Goal: Task Accomplishment & Management: Complete application form

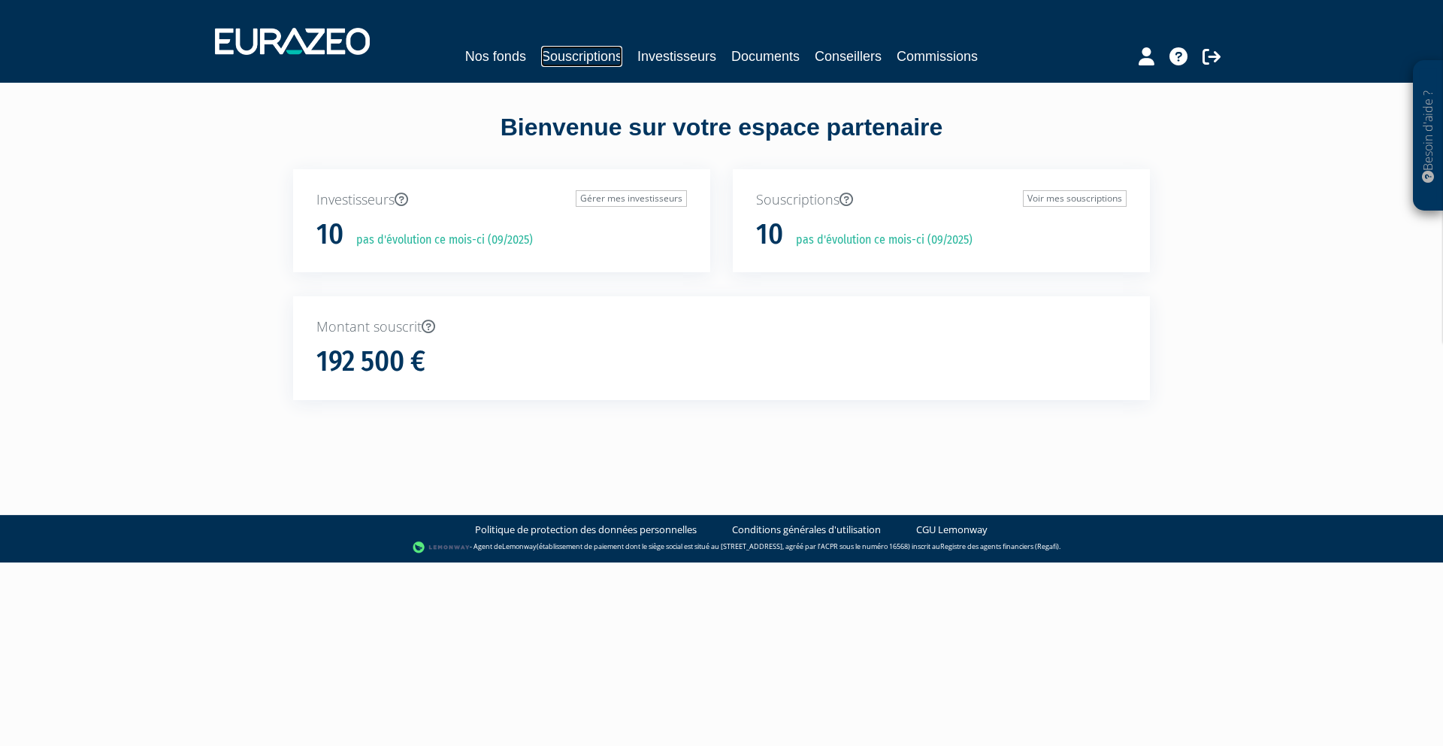
click at [601, 60] on link "Souscriptions" at bounding box center [581, 56] width 81 height 21
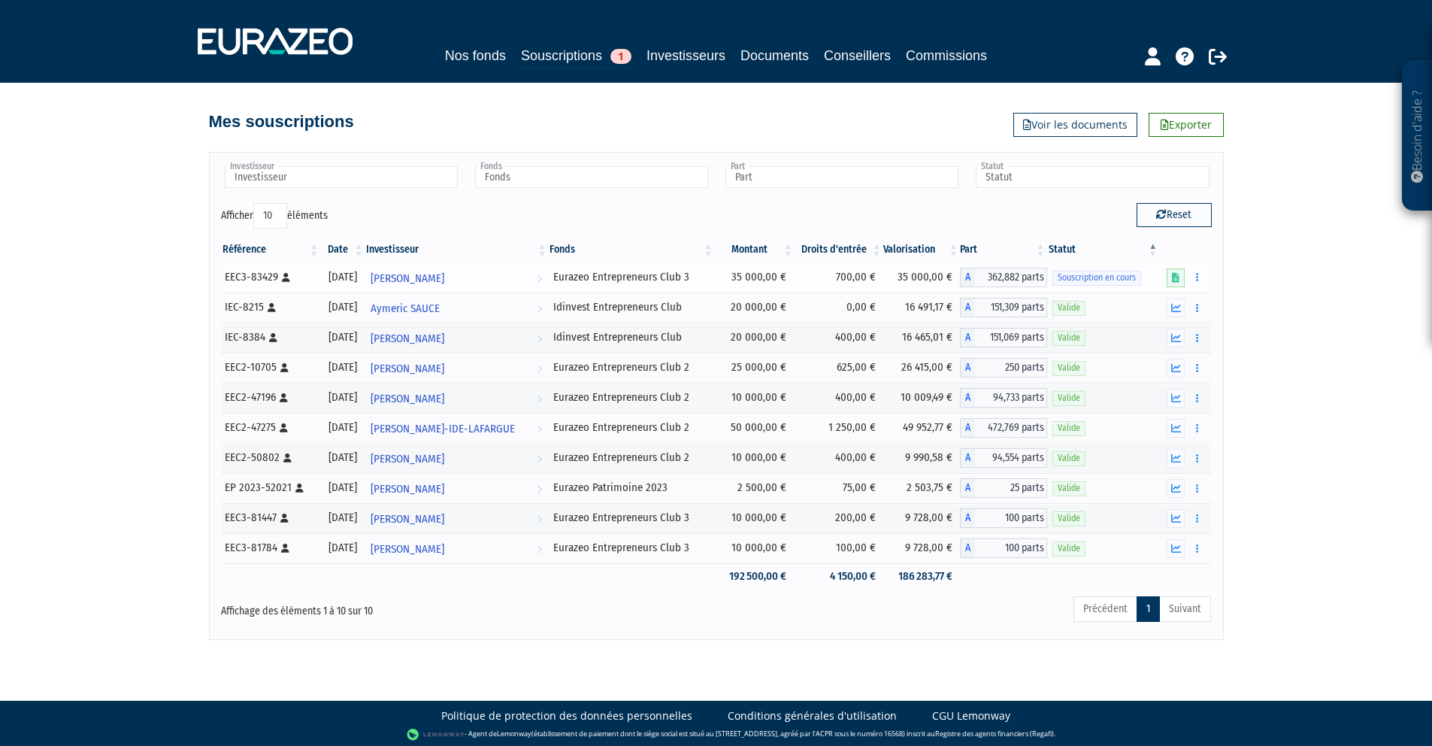
click at [1131, 276] on span "Souscription en cours" at bounding box center [1096, 278] width 89 height 14
click at [1176, 274] on icon at bounding box center [1176, 278] width 8 height 10
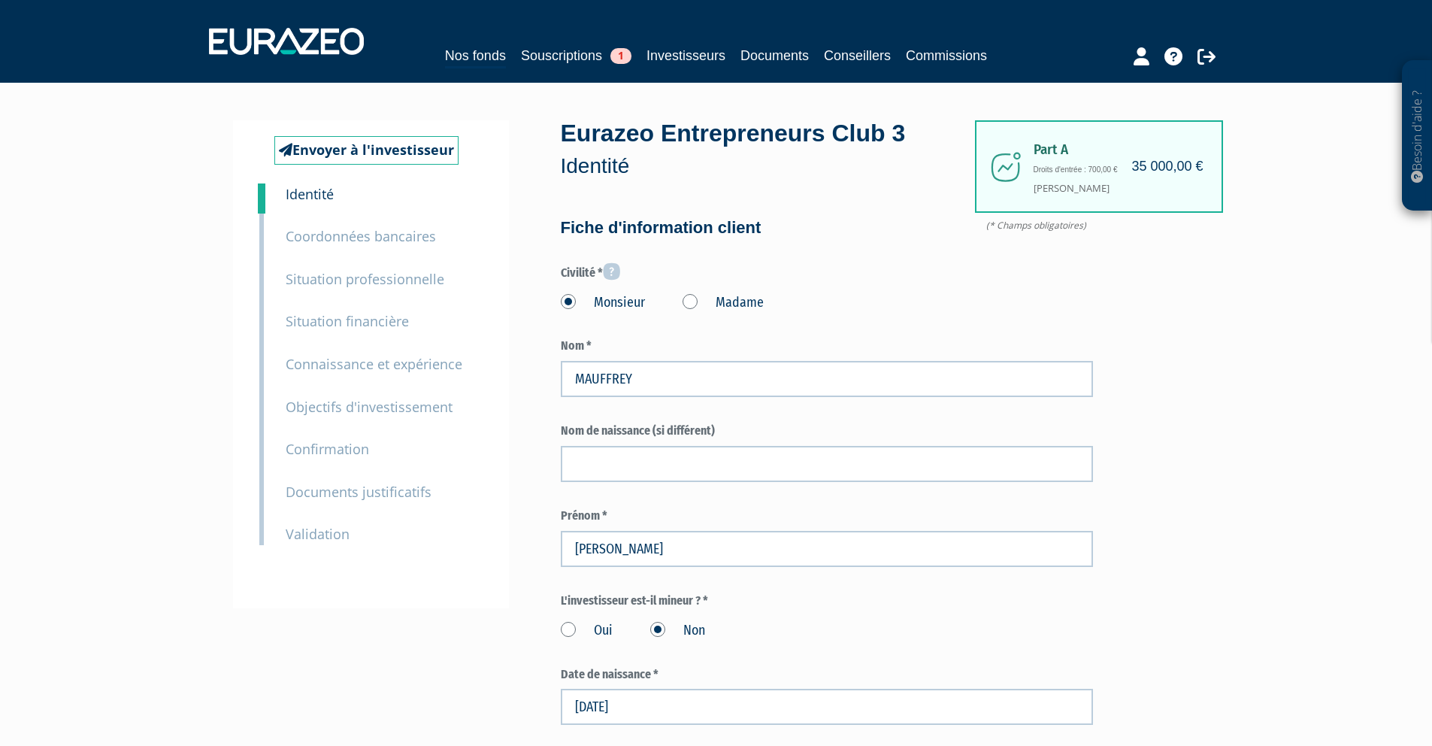
click at [372, 486] on small "Documents justificatifs" at bounding box center [359, 492] width 146 height 18
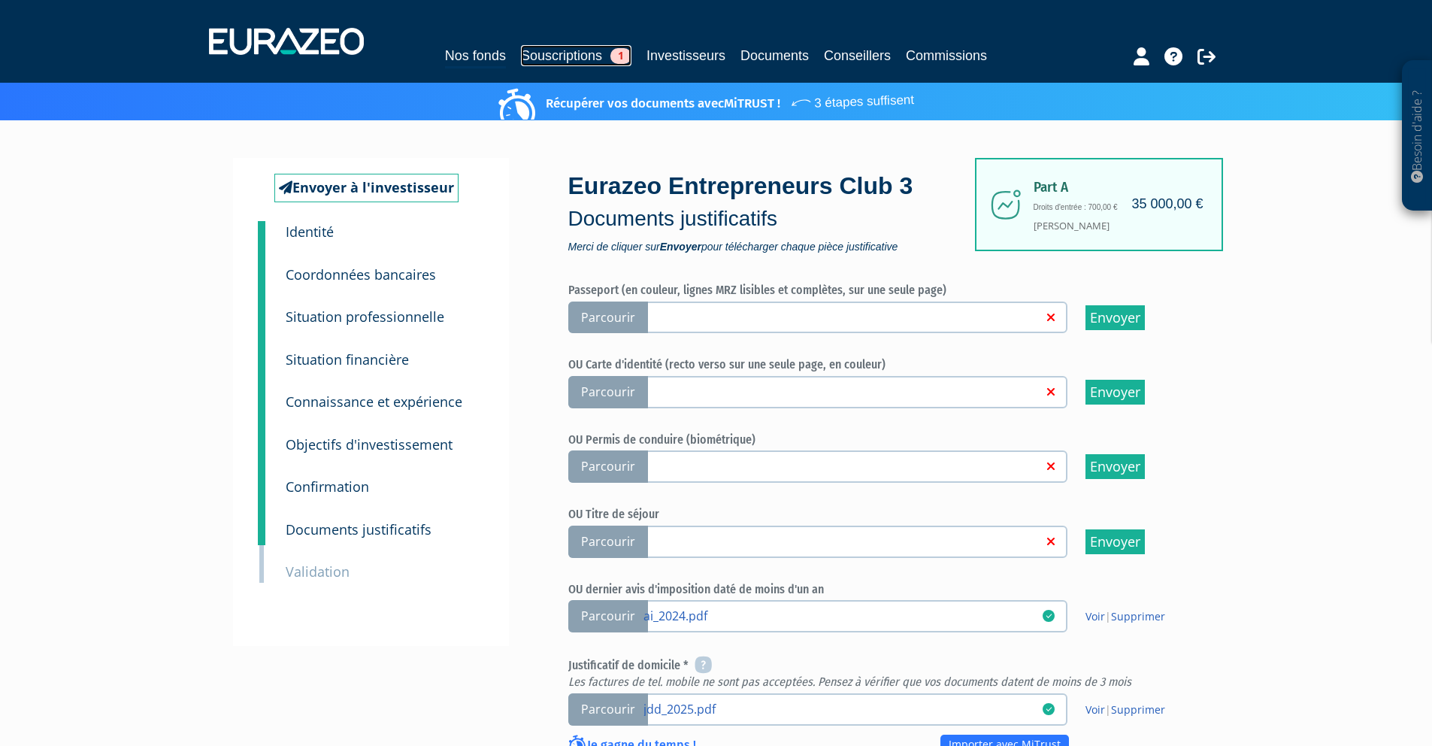
click at [595, 50] on link "Souscriptions 1" at bounding box center [576, 55] width 110 height 21
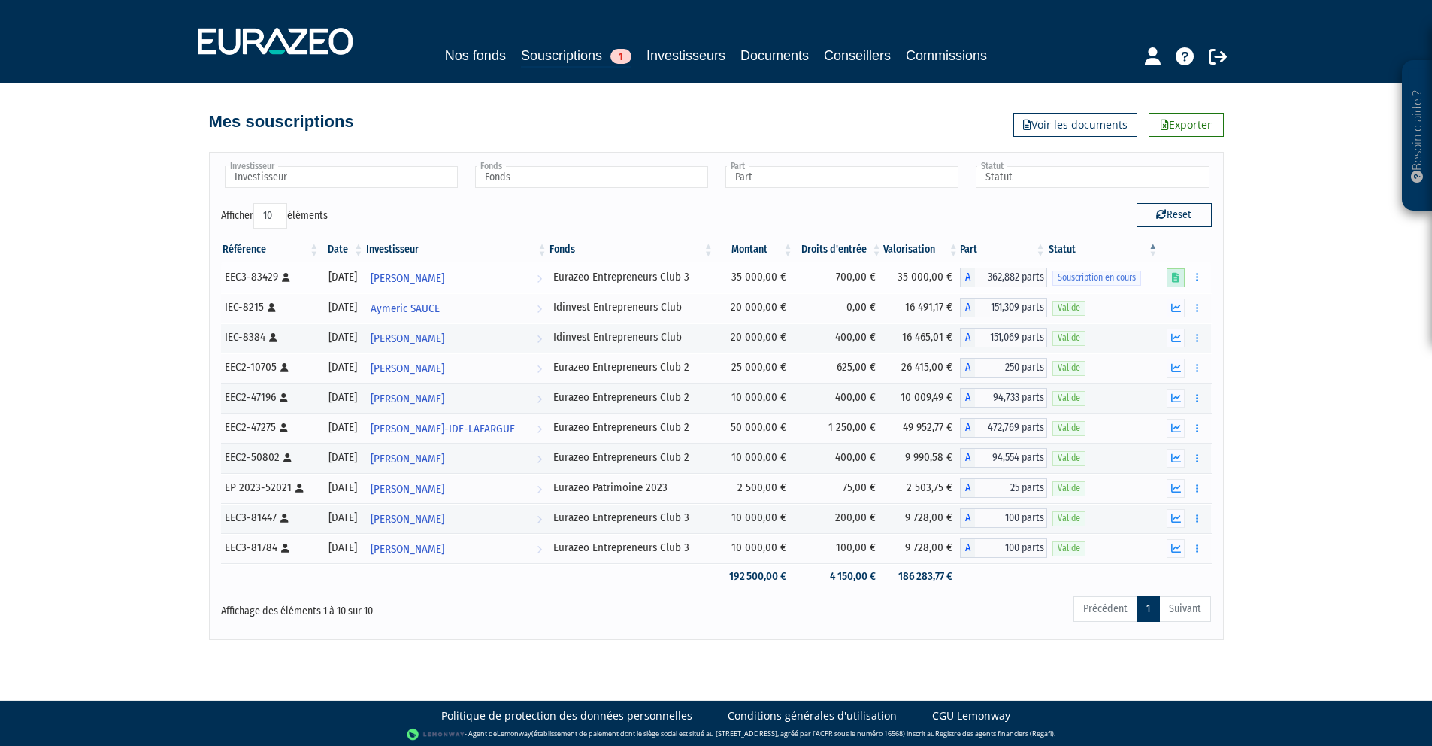
click at [1175, 283] on link at bounding box center [1176, 277] width 18 height 19
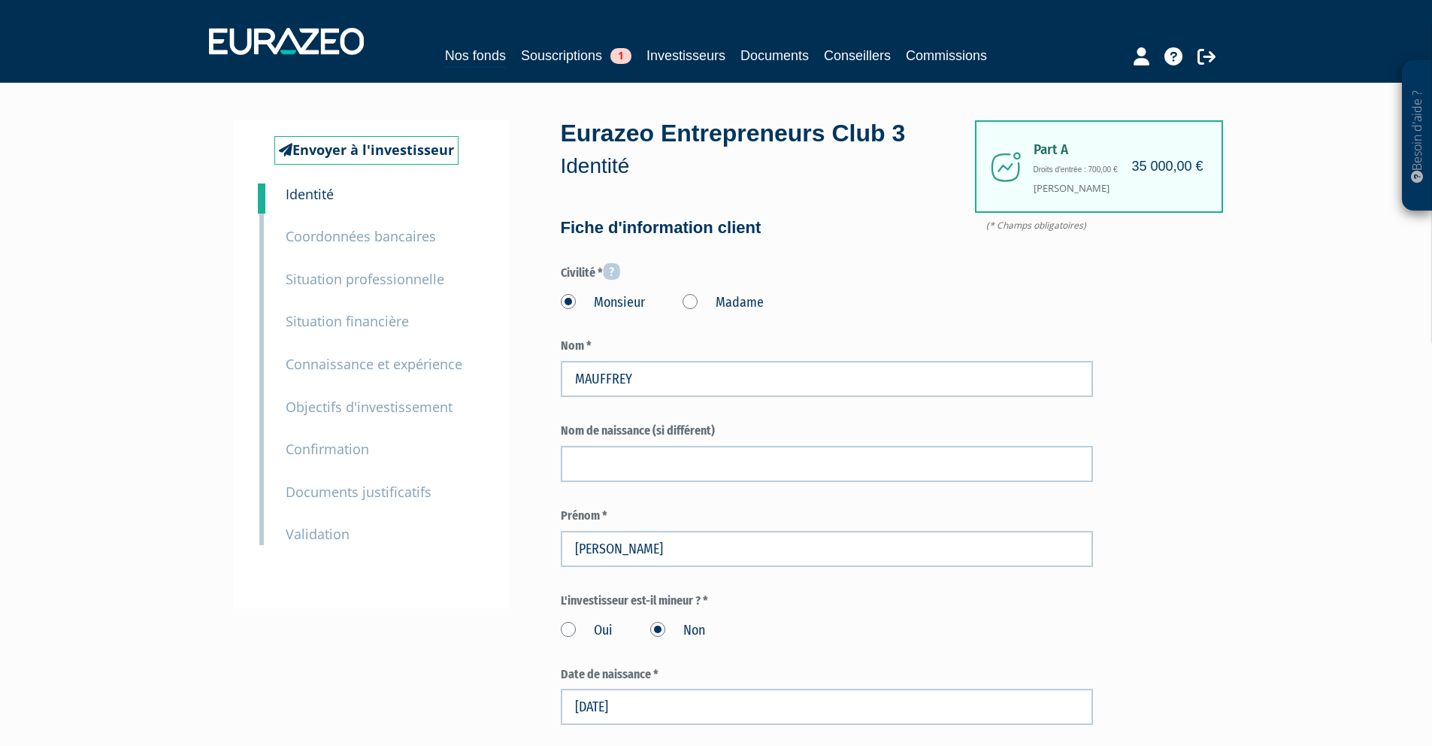
scroll to position [3, 0]
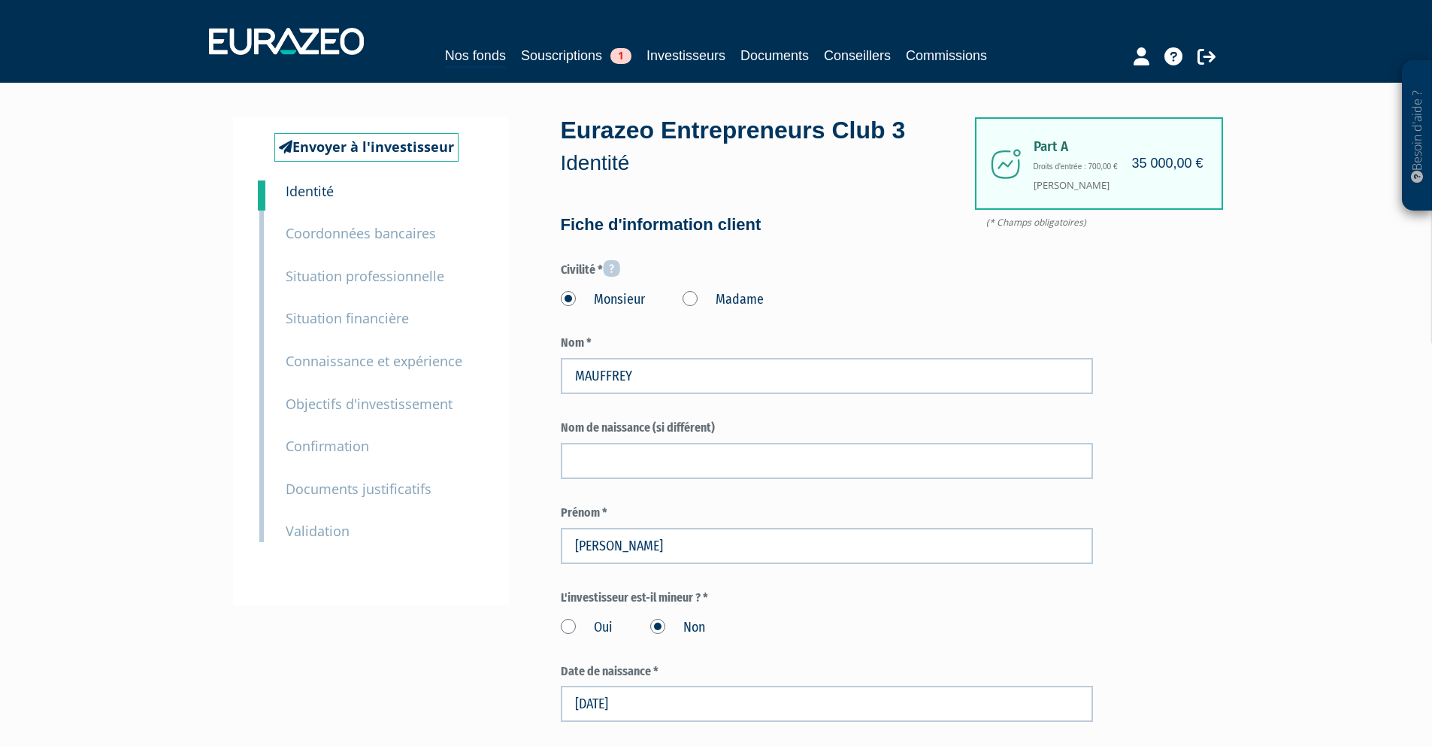
click at [384, 485] on small "Documents justificatifs" at bounding box center [359, 489] width 146 height 18
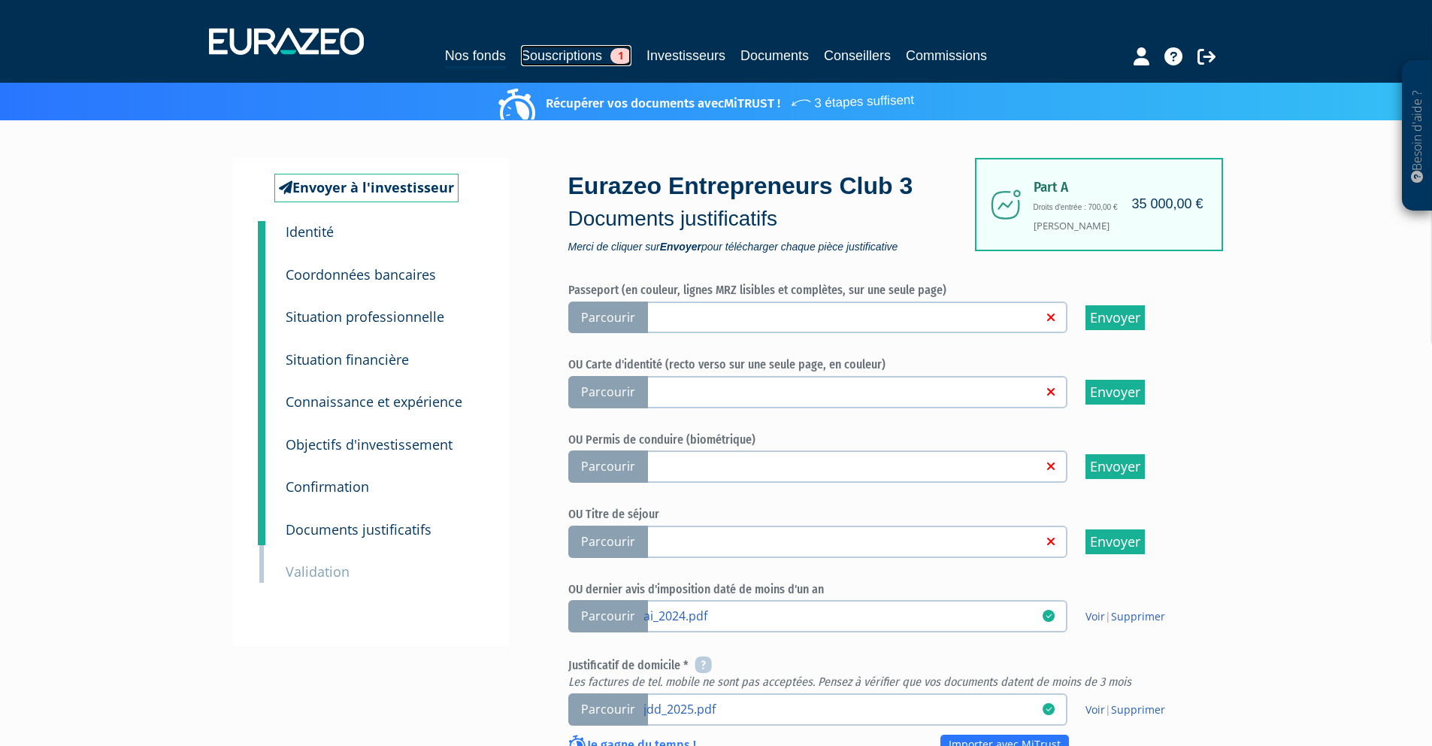
click at [567, 65] on link "Souscriptions 1" at bounding box center [576, 55] width 110 height 21
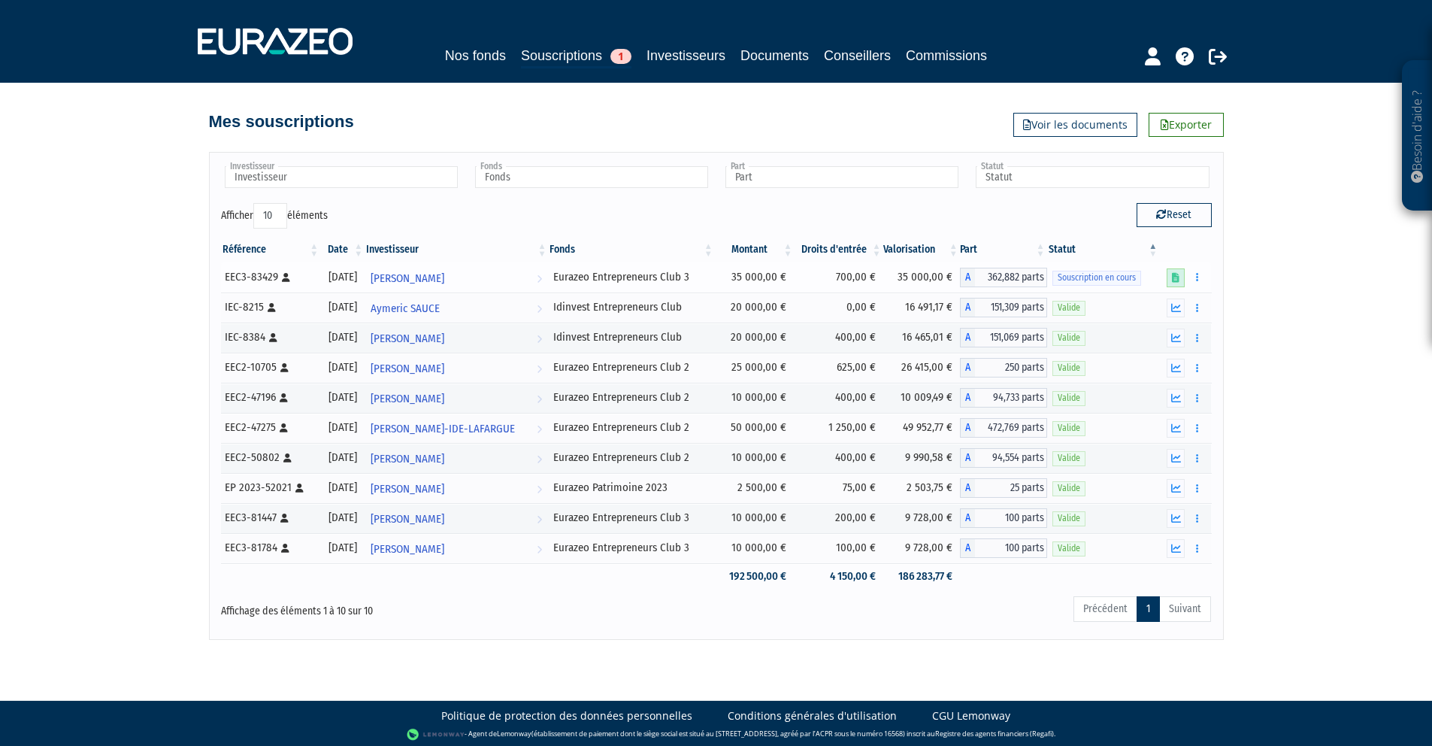
click at [1173, 276] on icon at bounding box center [1176, 278] width 8 height 10
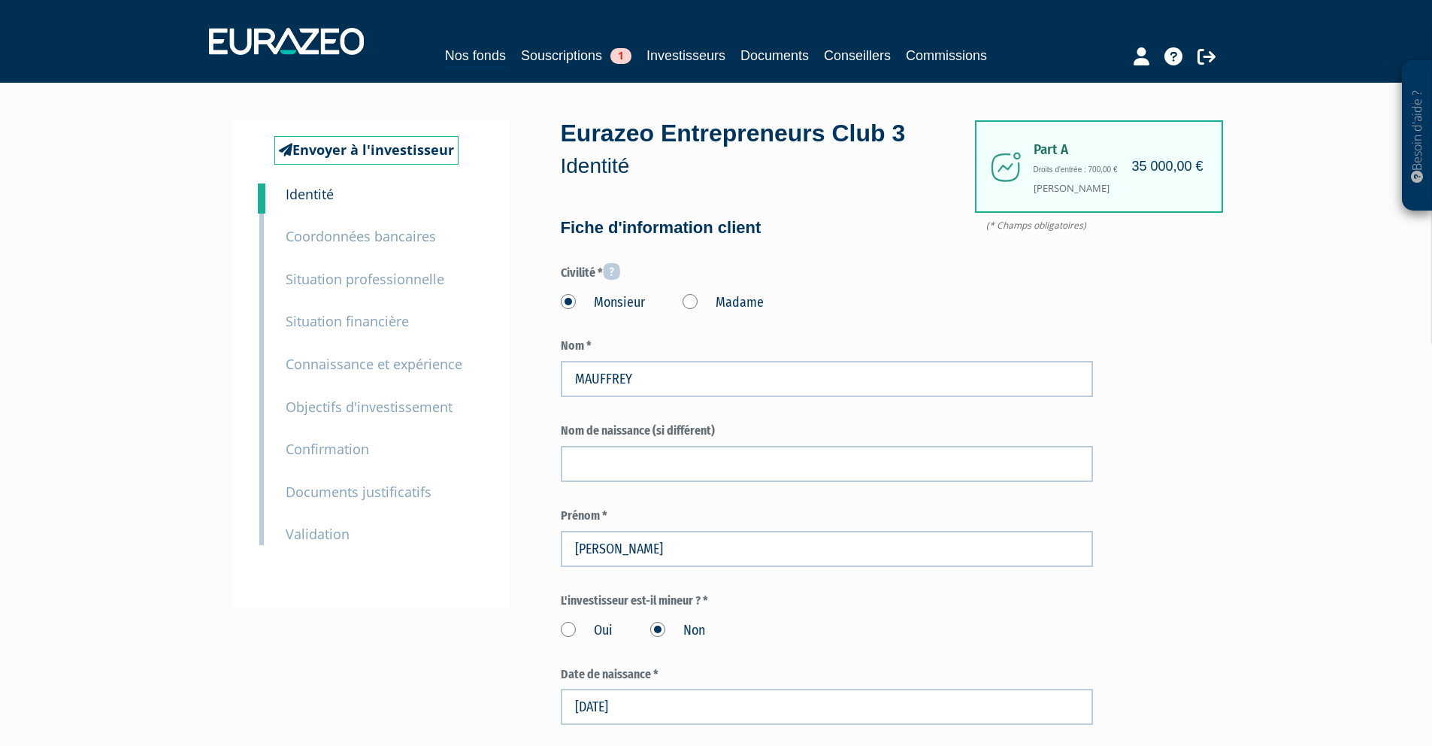
click at [358, 484] on small "Documents justificatifs" at bounding box center [359, 492] width 146 height 18
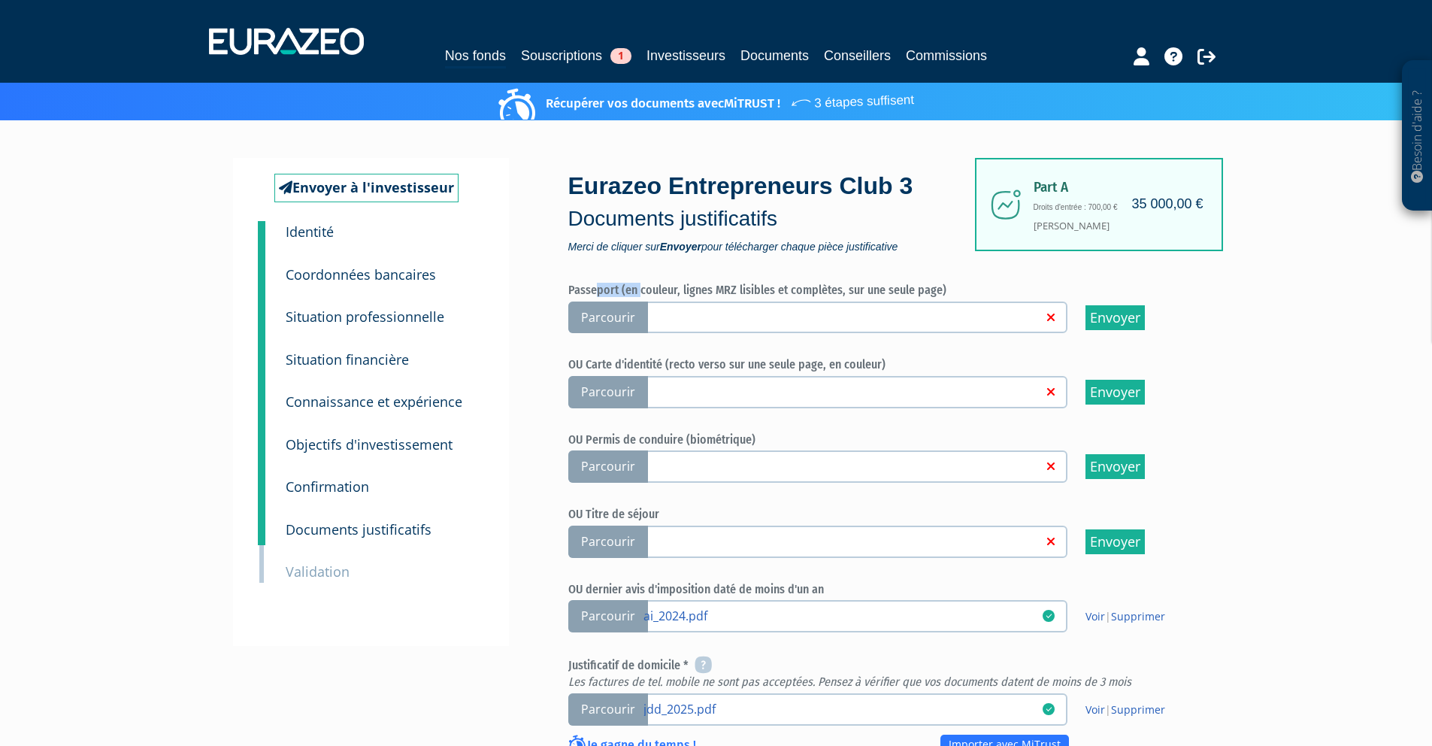
drag, startPoint x: 597, startPoint y: 288, endPoint x: 639, endPoint y: 285, distance: 42.2
click at [639, 285] on h6 "Passeport (en couleur, lignes MRZ lisibles et complètes, sur une seule page)" at bounding box center [880, 290] width 624 height 14
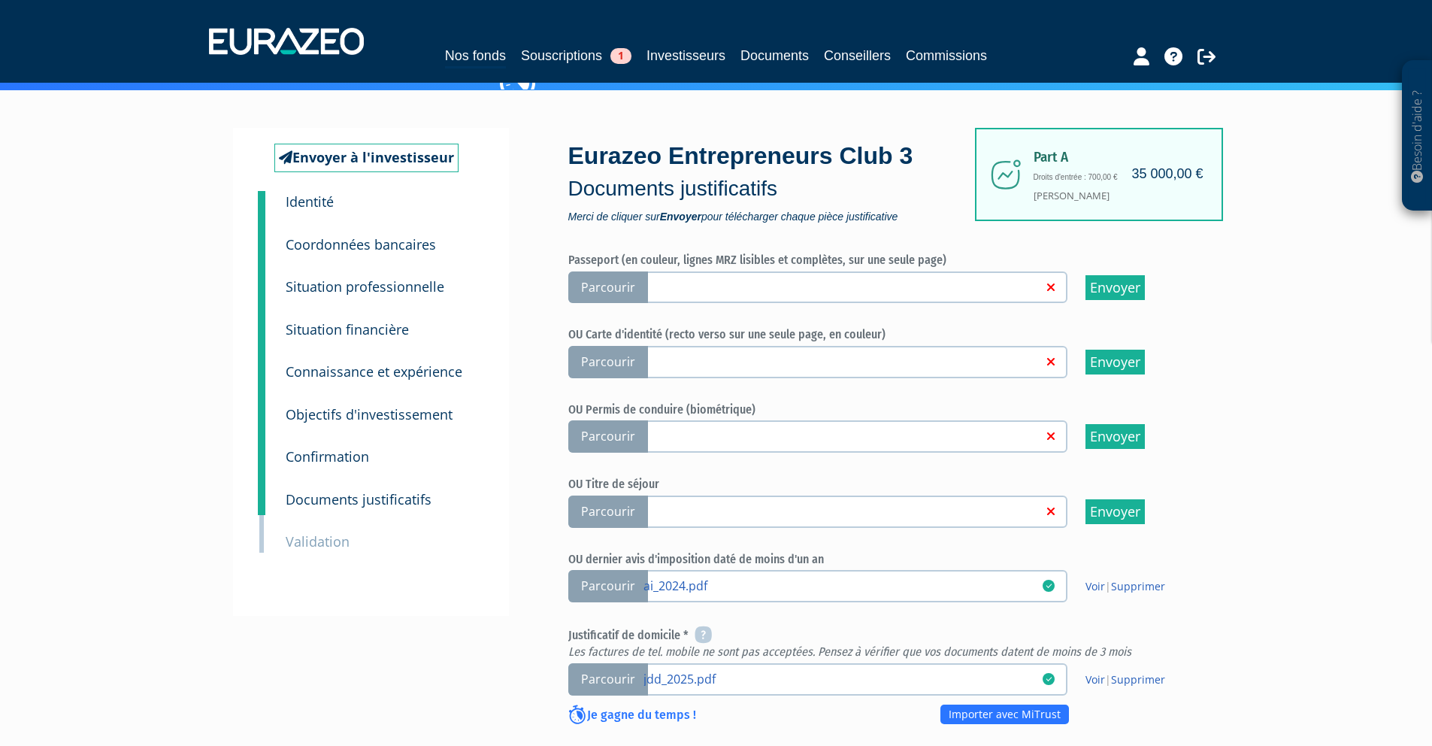
scroll to position [44, 0]
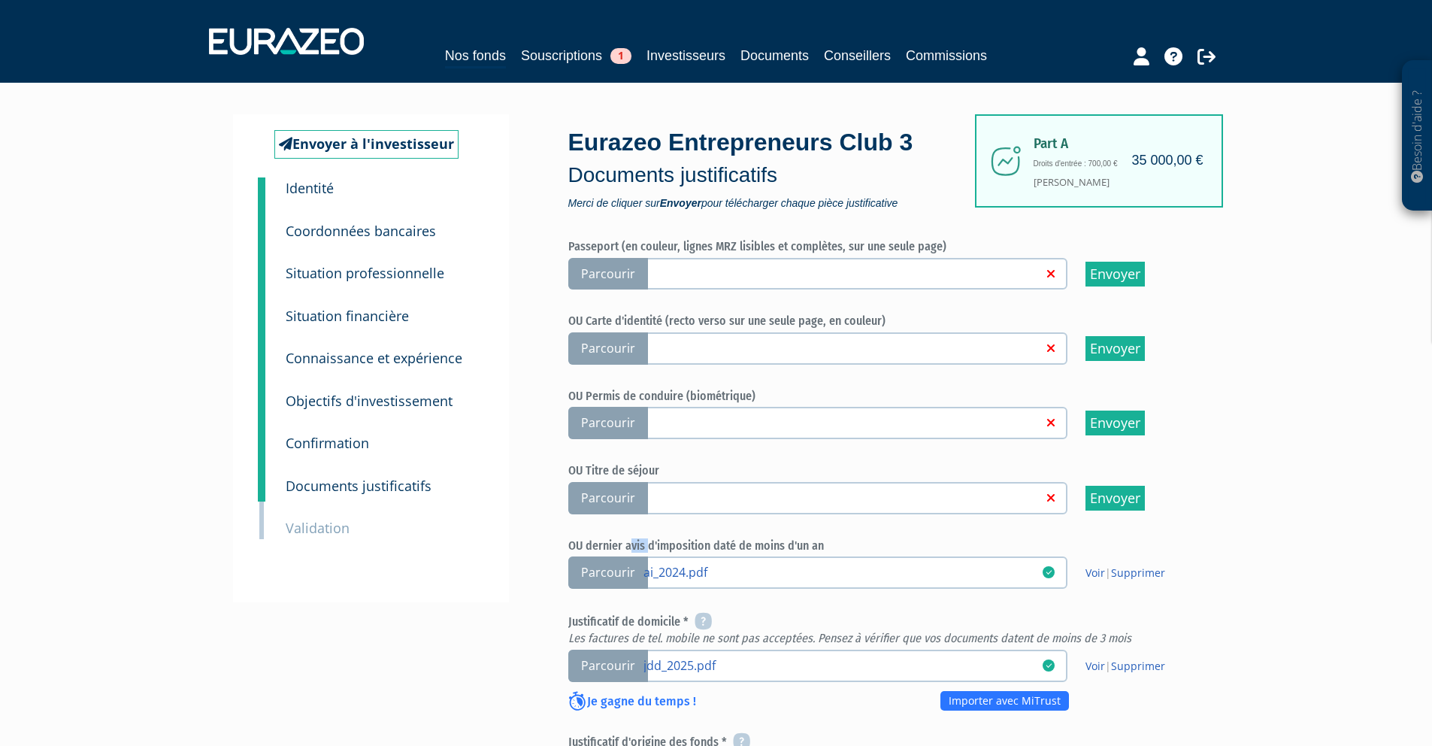
drag, startPoint x: 629, startPoint y: 540, endPoint x: 648, endPoint y: 540, distance: 18.8
click at [648, 540] on h6 "OU dernier avis d'imposition daté de moins d'un an" at bounding box center [880, 546] width 624 height 14
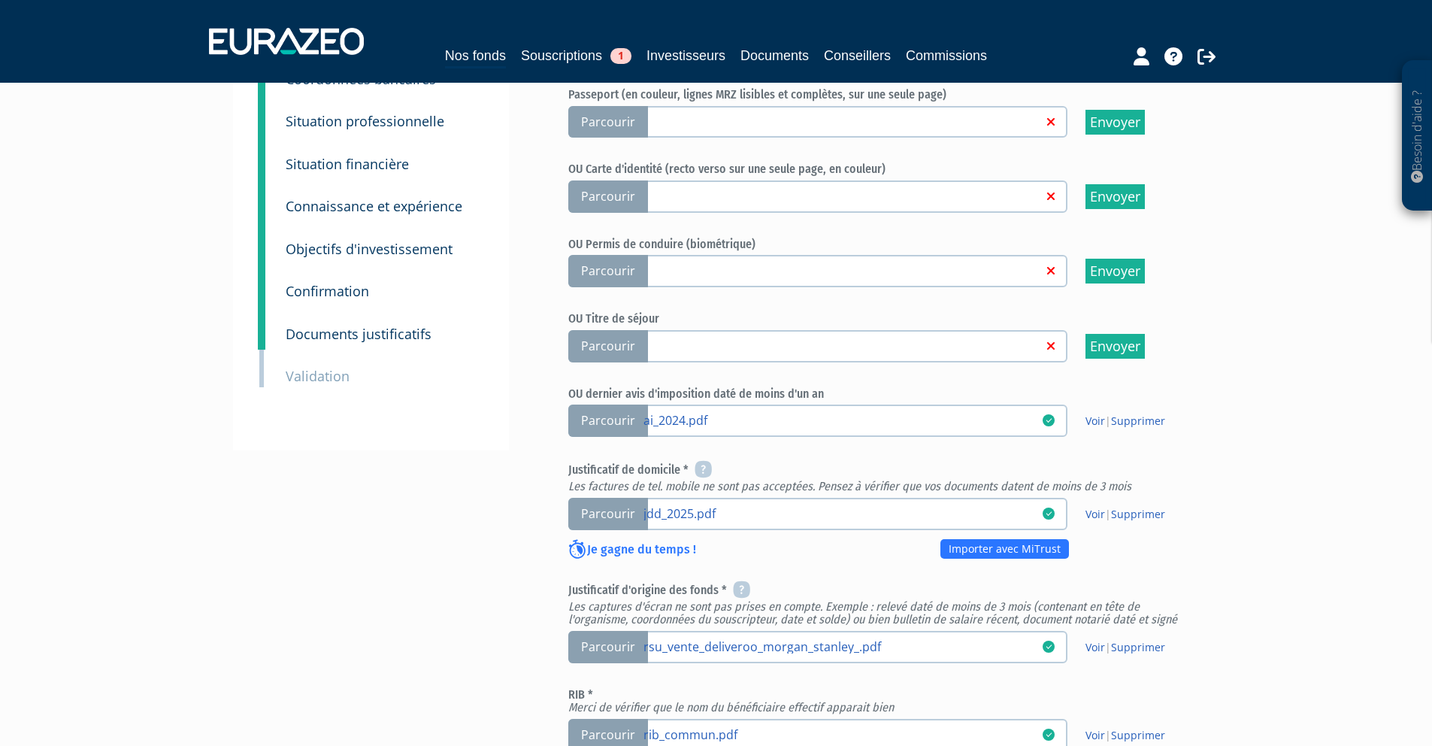
scroll to position [0, 0]
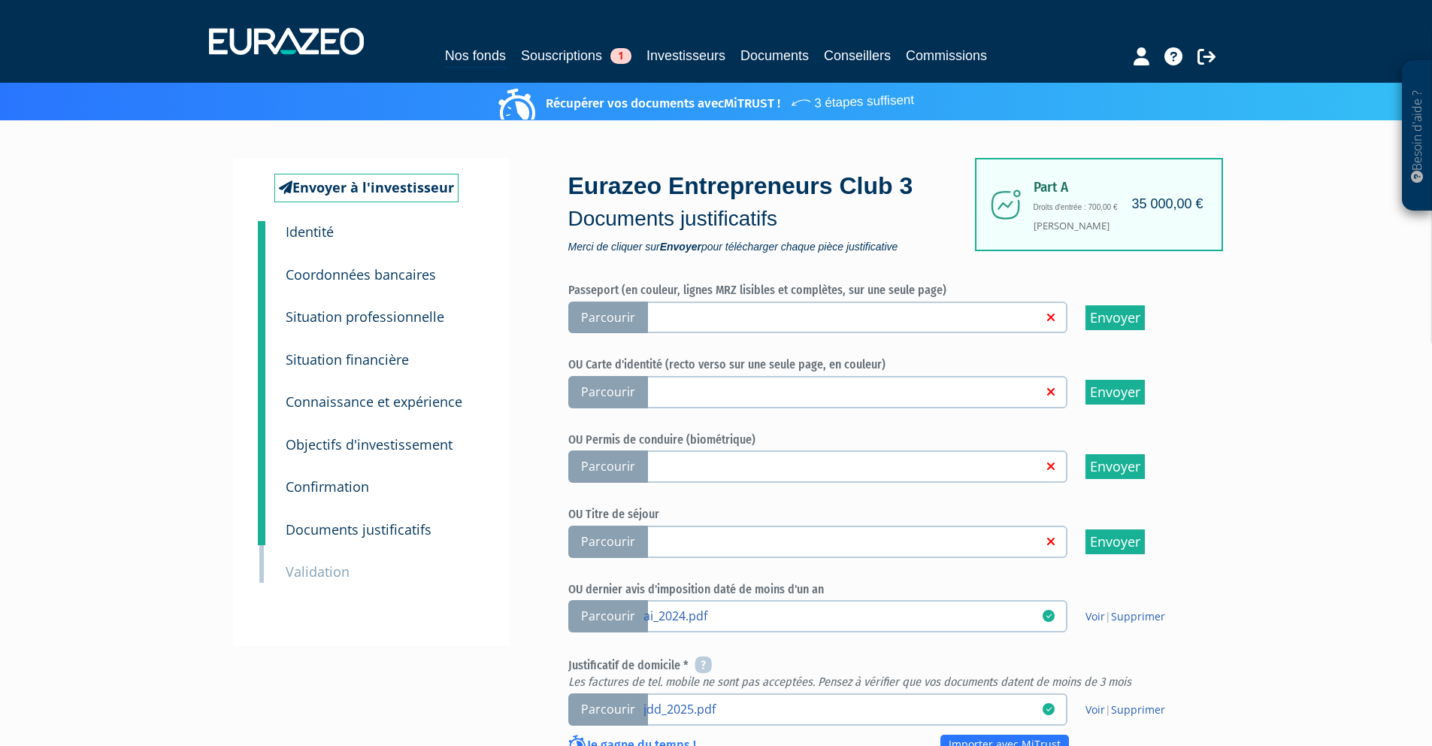
click at [336, 567] on small "Validation" at bounding box center [318, 571] width 64 height 18
click at [321, 573] on small "Validation" at bounding box center [318, 571] width 64 height 18
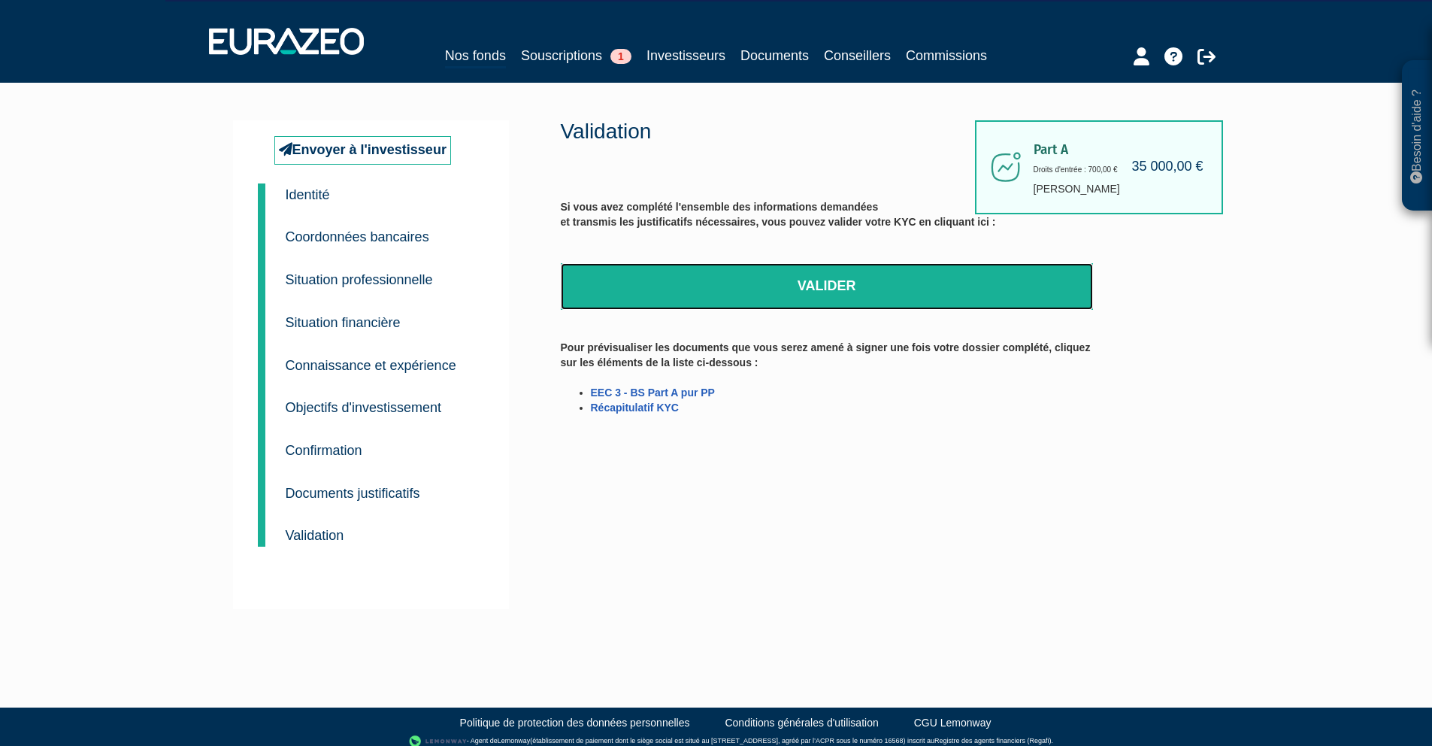
click at [879, 301] on link "Valider" at bounding box center [827, 286] width 532 height 47
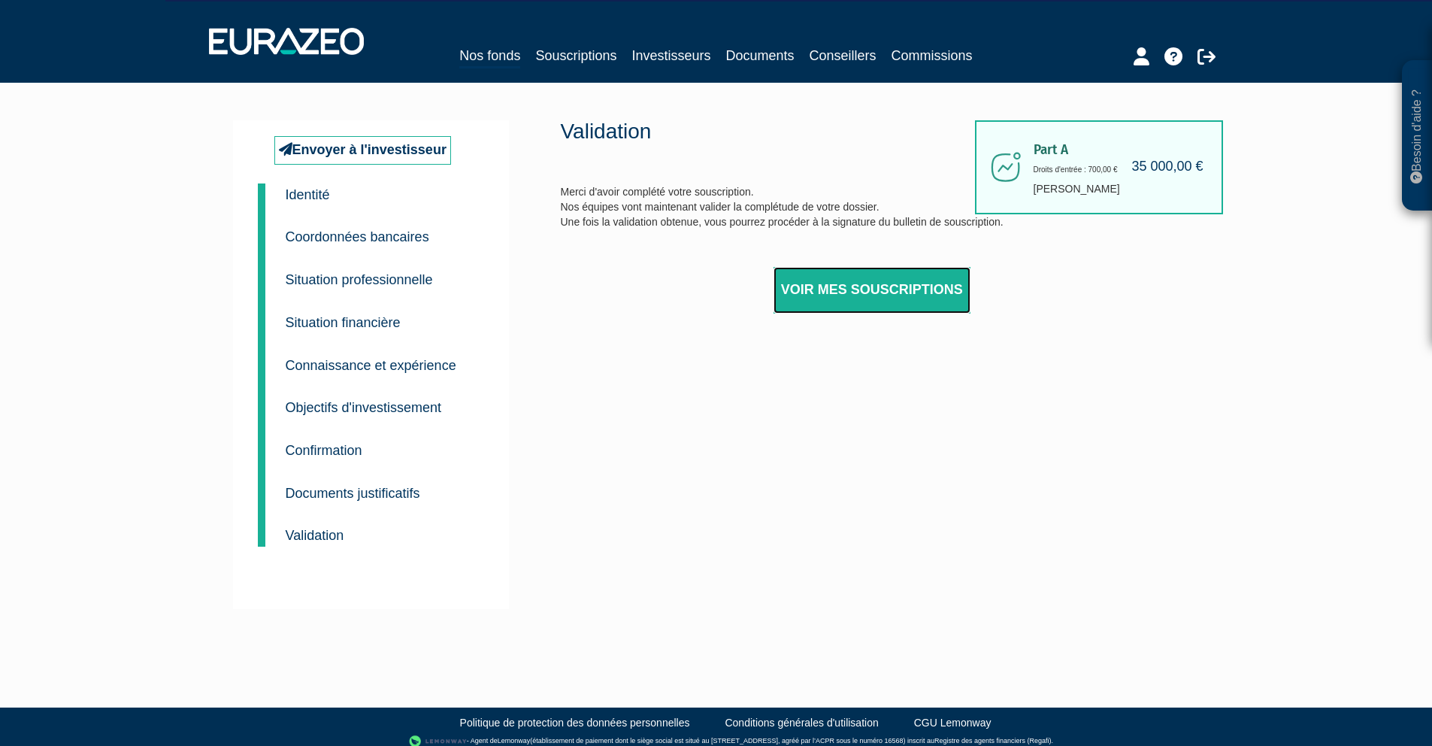
click at [861, 290] on link "Voir mes souscriptions" at bounding box center [871, 290] width 197 height 47
